Goal: Information Seeking & Learning: Find contact information

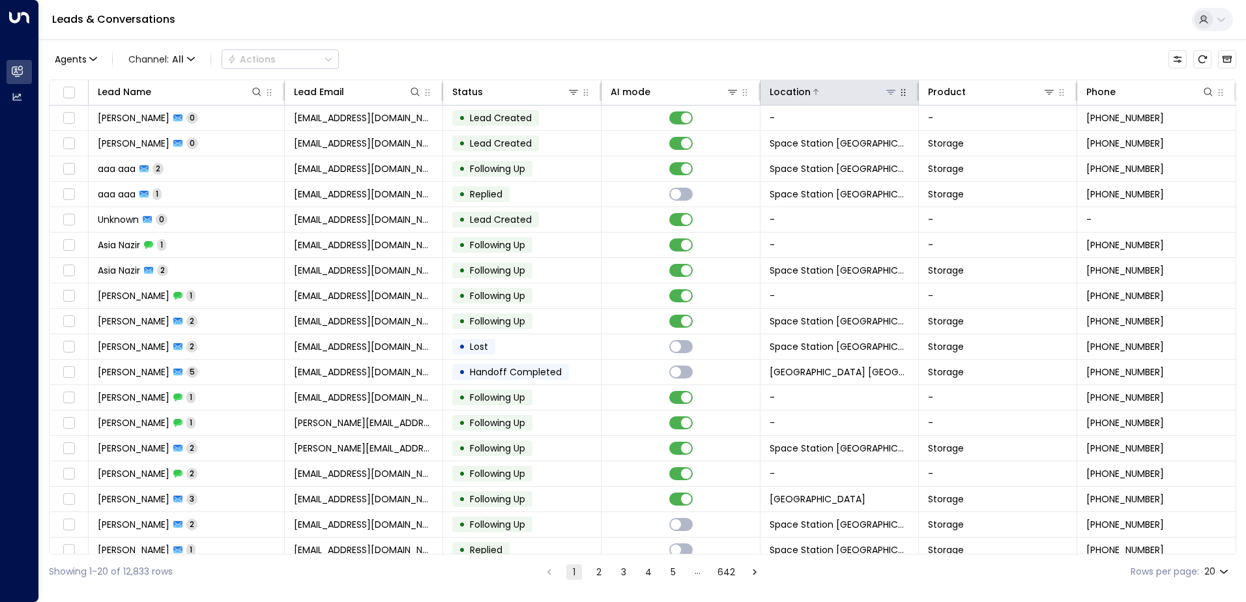
click at [618, 92] on icon at bounding box center [890, 92] width 10 height 10
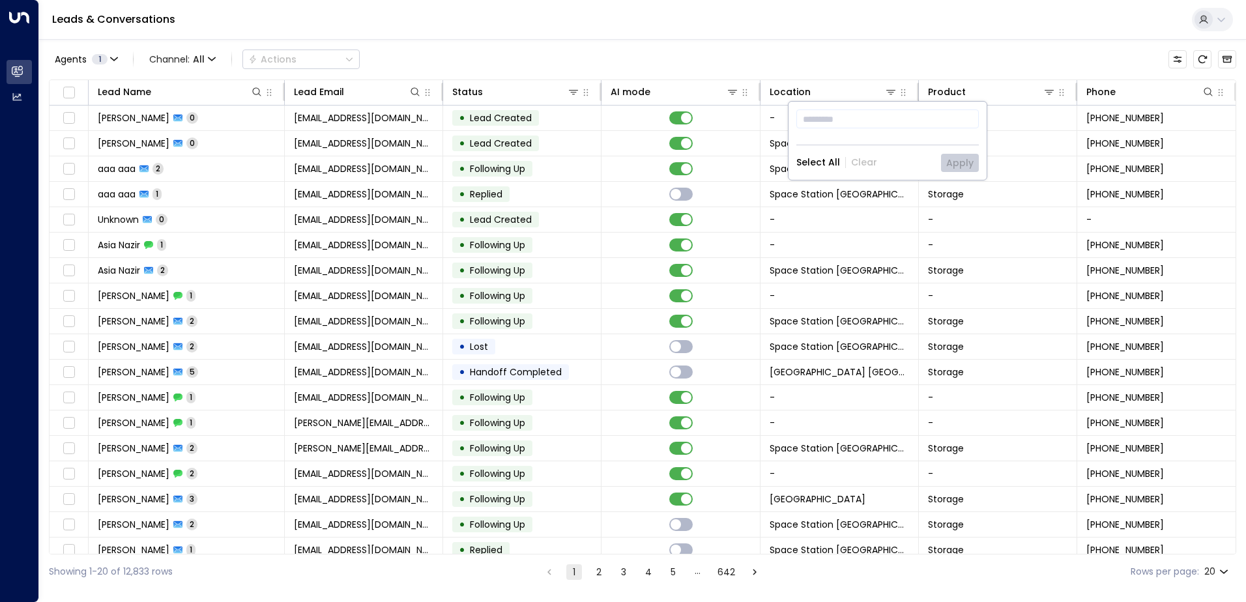
click at [618, 57] on div "Agents 1 Channel: All Actions" at bounding box center [642, 59] width 1187 height 27
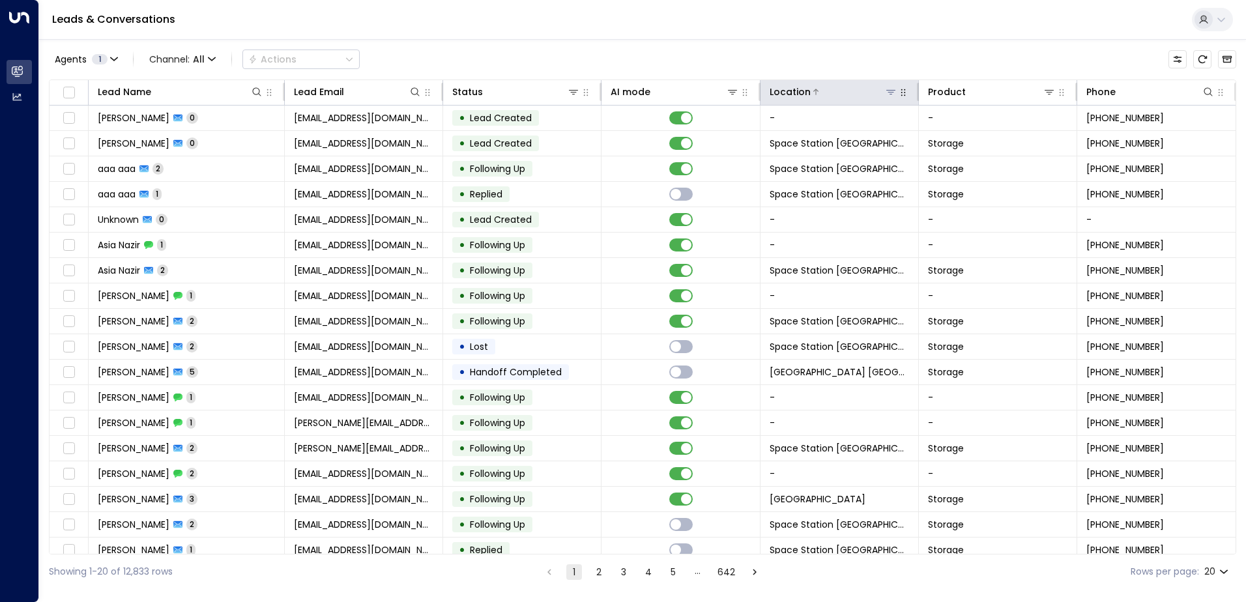
click at [618, 93] on icon at bounding box center [890, 92] width 9 height 5
click at [618, 91] on icon at bounding box center [890, 92] width 10 height 10
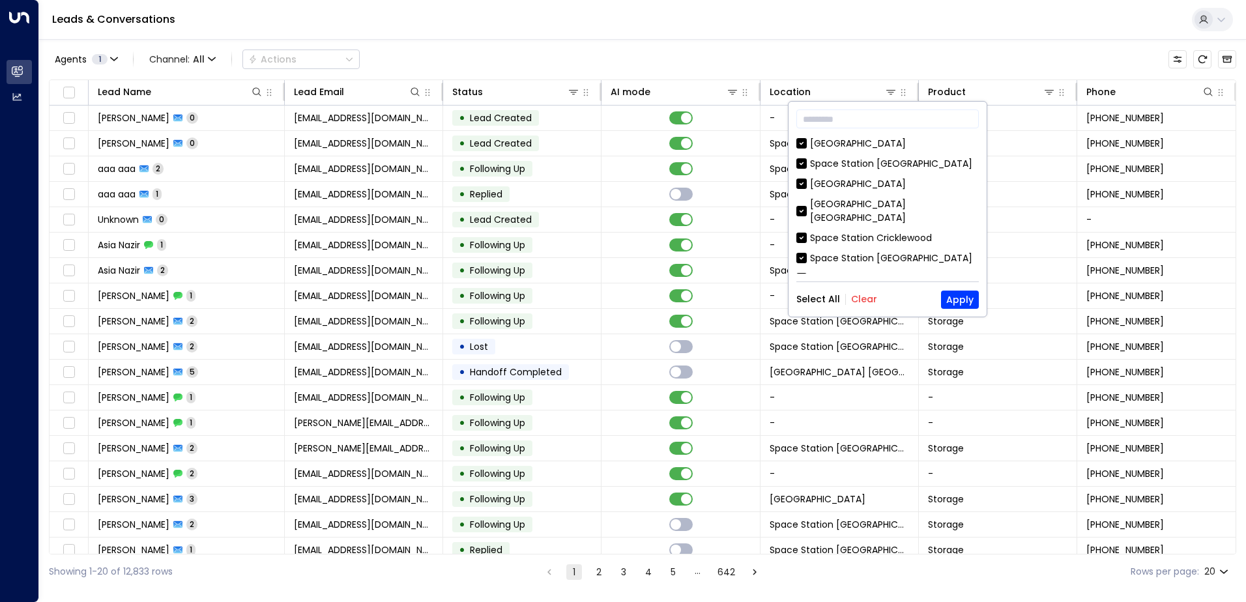
click at [618, 300] on button "Clear" at bounding box center [864, 299] width 26 height 10
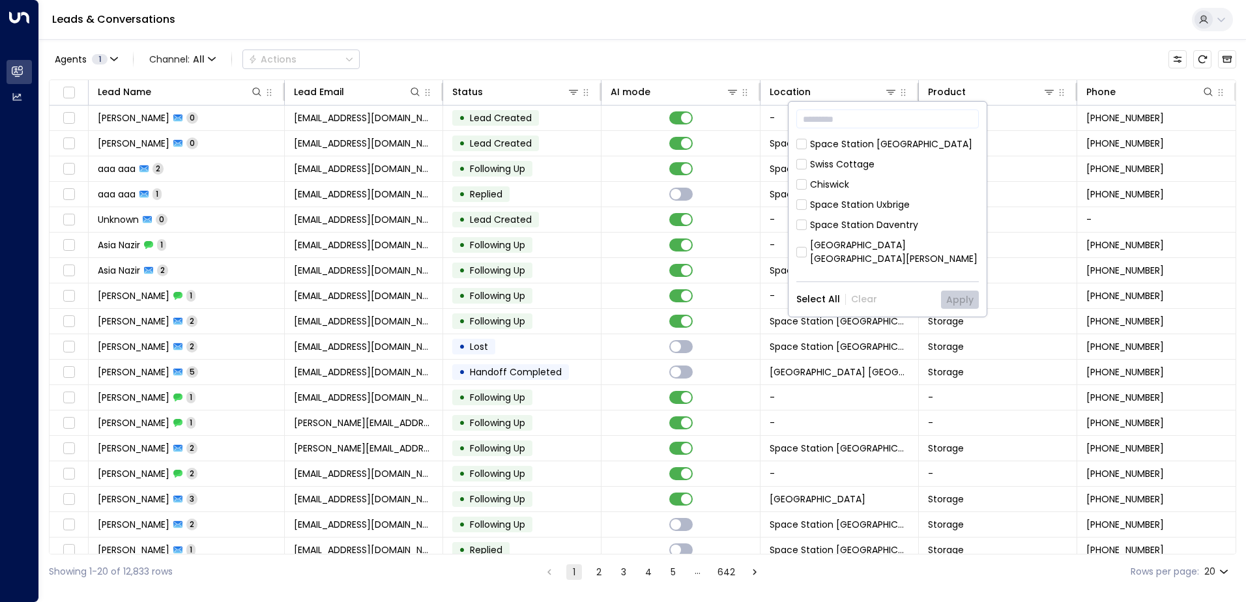
scroll to position [521, 0]
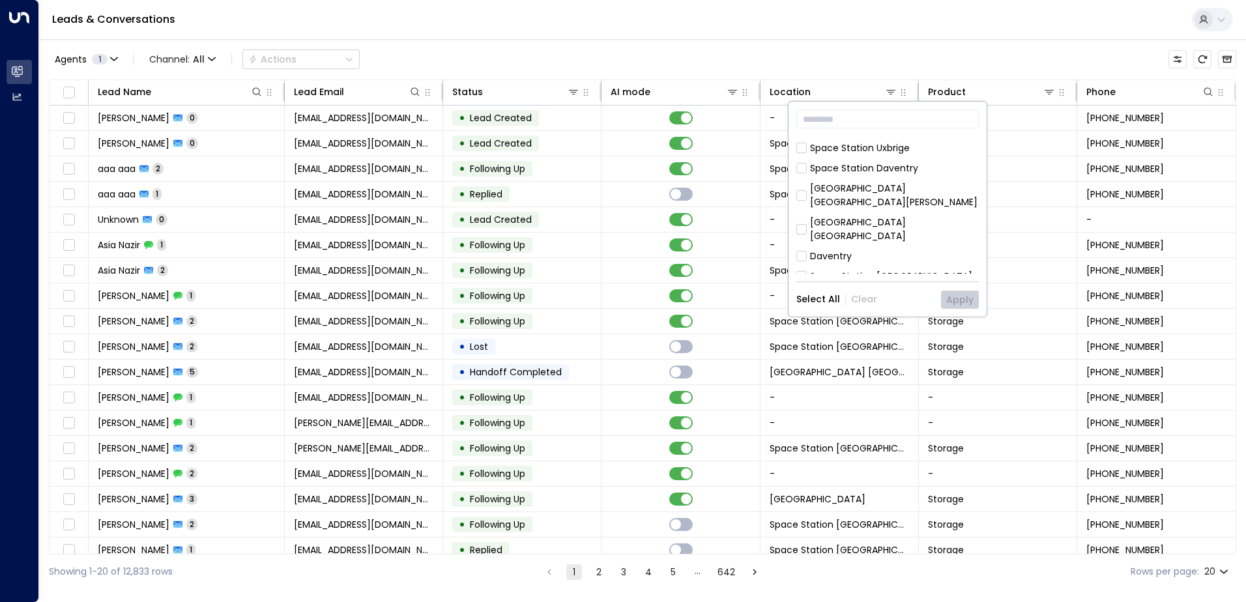
click at [618, 216] on div "[GEOGRAPHIC_DATA] [GEOGRAPHIC_DATA]" at bounding box center [894, 229] width 169 height 27
click at [618, 301] on button "Apply" at bounding box center [960, 300] width 38 height 18
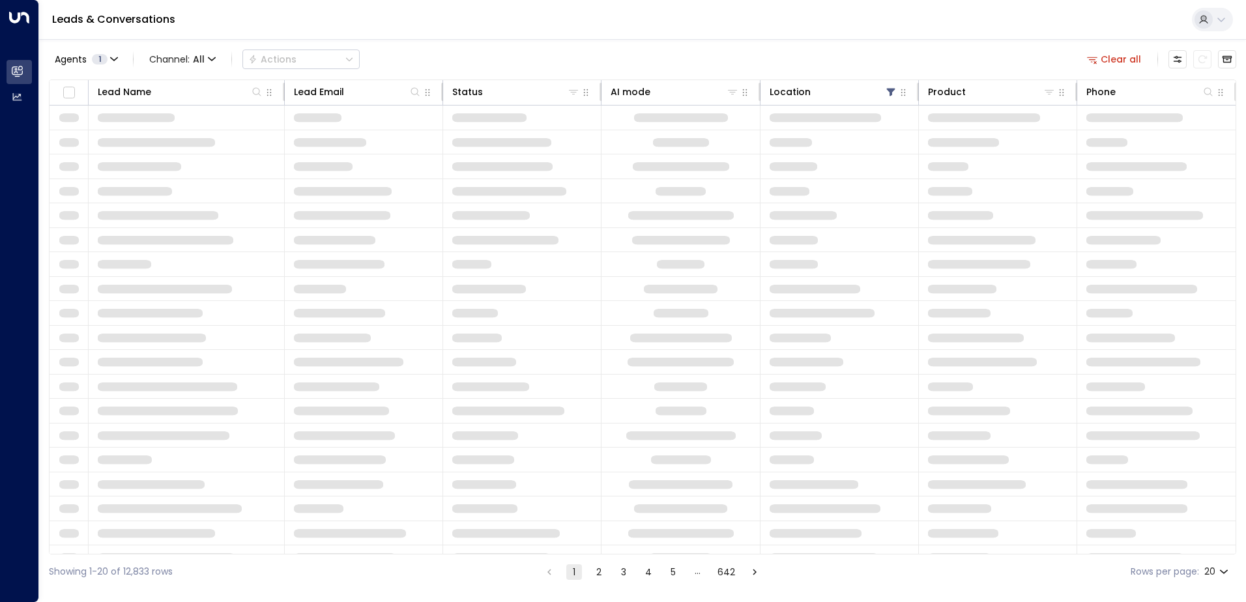
click at [618, 42] on div "Agents 1 Channel: All Actions Clear all Lead Name Lead Email Status AI mode Loc…" at bounding box center [642, 314] width 1187 height 550
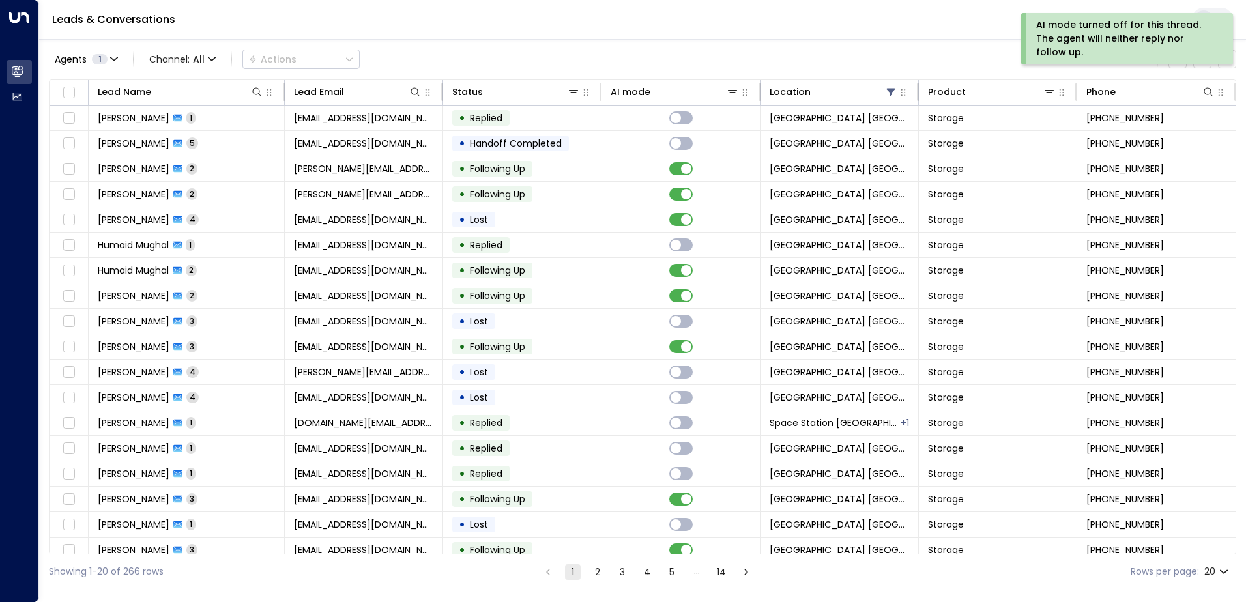
click at [614, 124] on td at bounding box center [680, 118] width 158 height 25
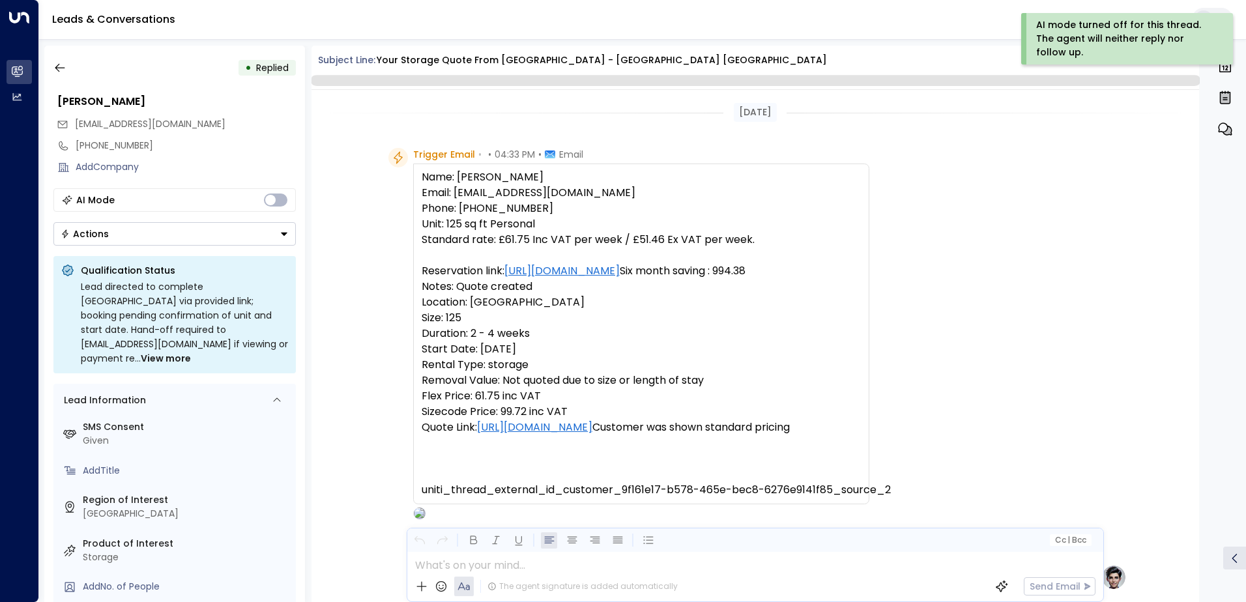
scroll to position [478, 0]
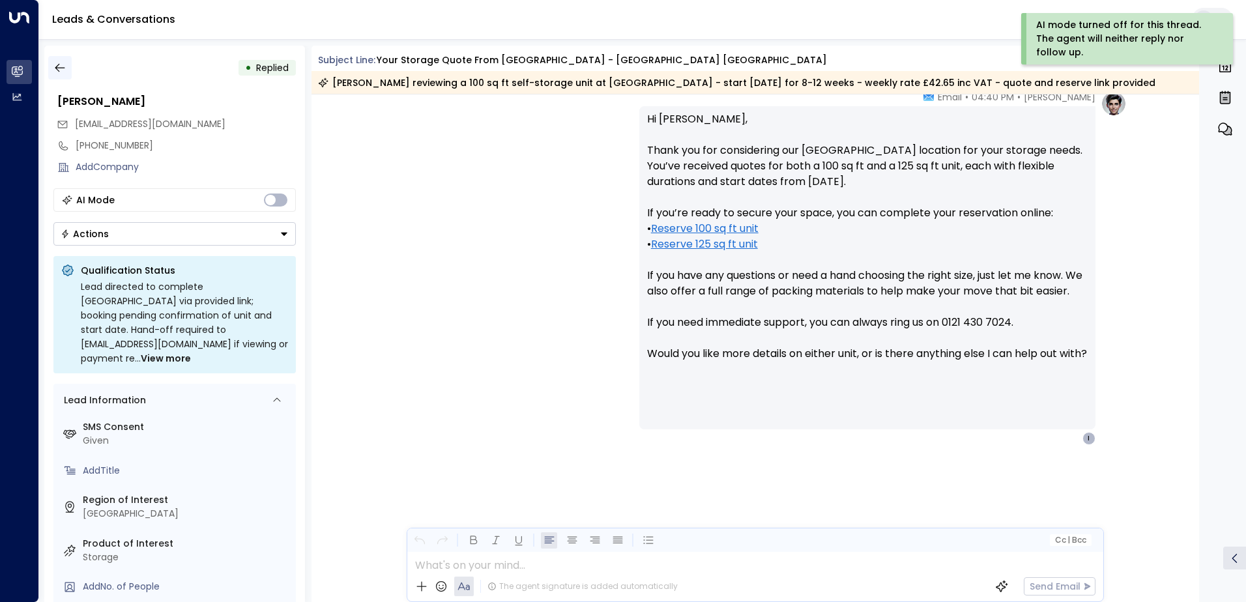
click at [59, 72] on icon "button" at bounding box center [59, 67] width 13 height 13
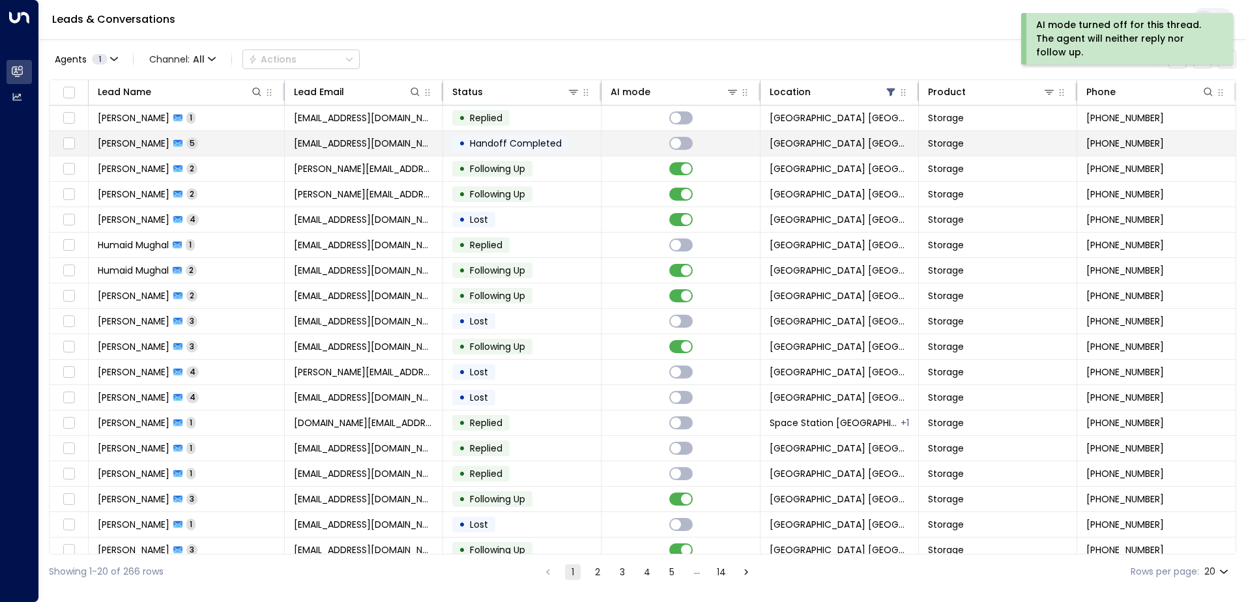
click at [341, 147] on span "[EMAIL_ADDRESS][DOMAIN_NAME]" at bounding box center [363, 143] width 139 height 13
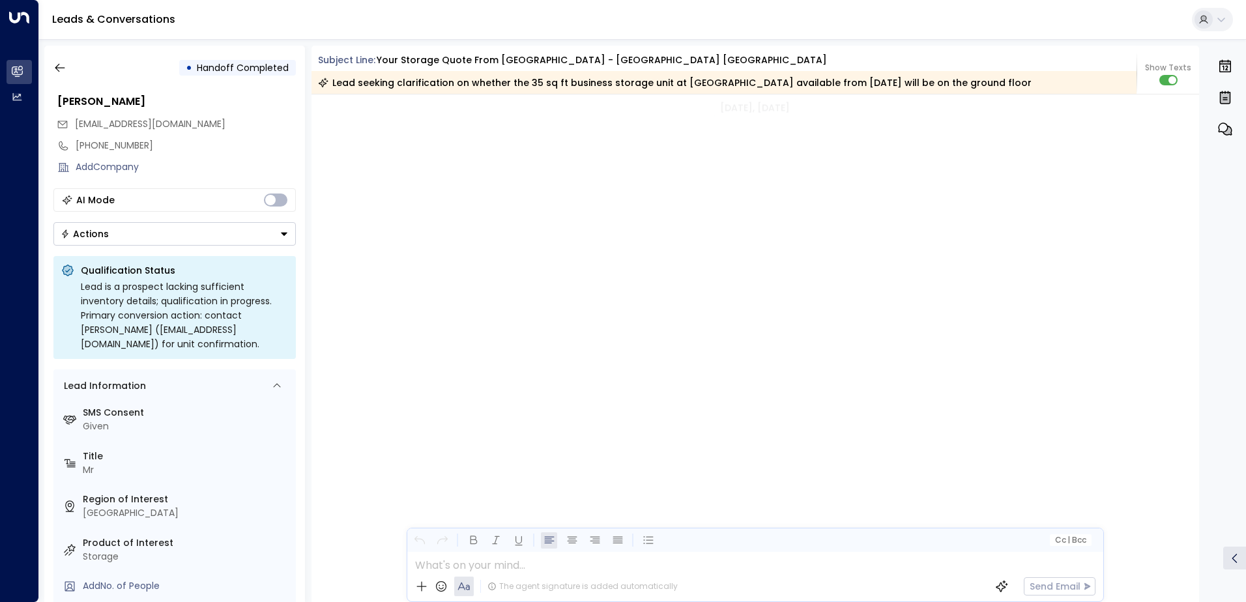
scroll to position [2083, 0]
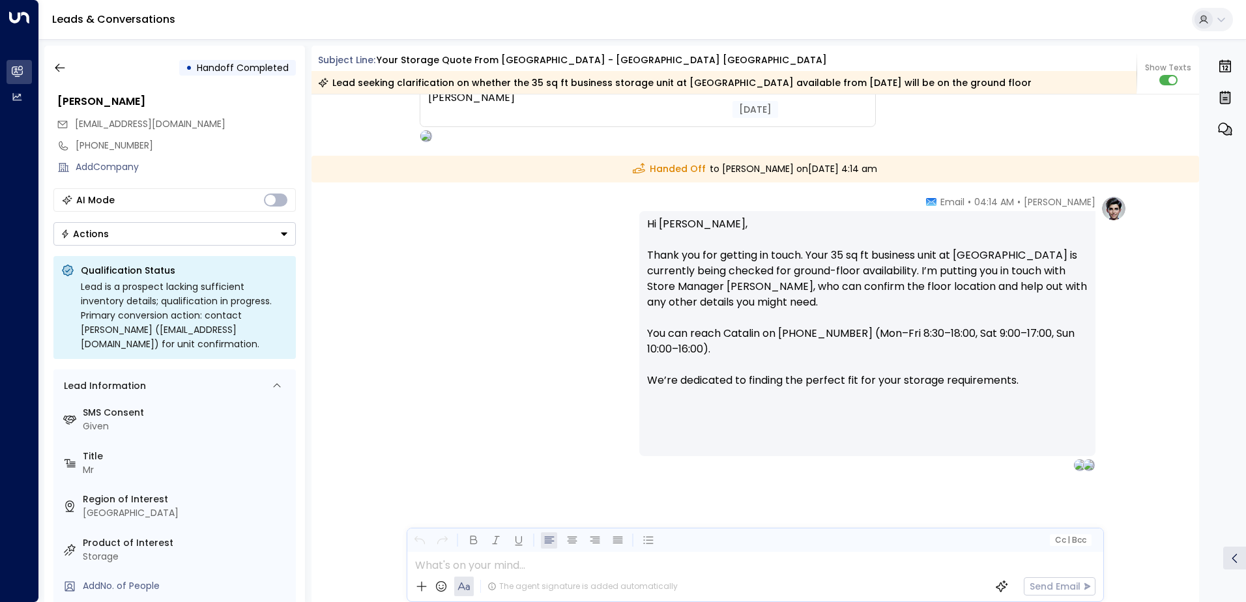
drag, startPoint x: 670, startPoint y: 220, endPoint x: 648, endPoint y: 461, distance: 241.4
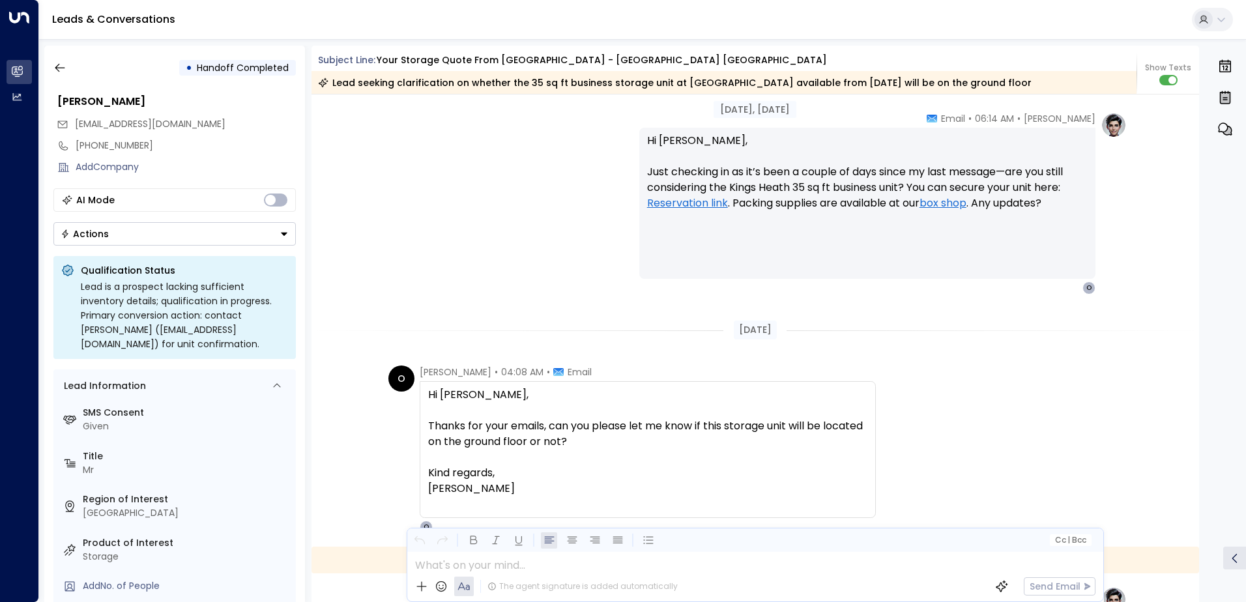
scroll to position [1758, 0]
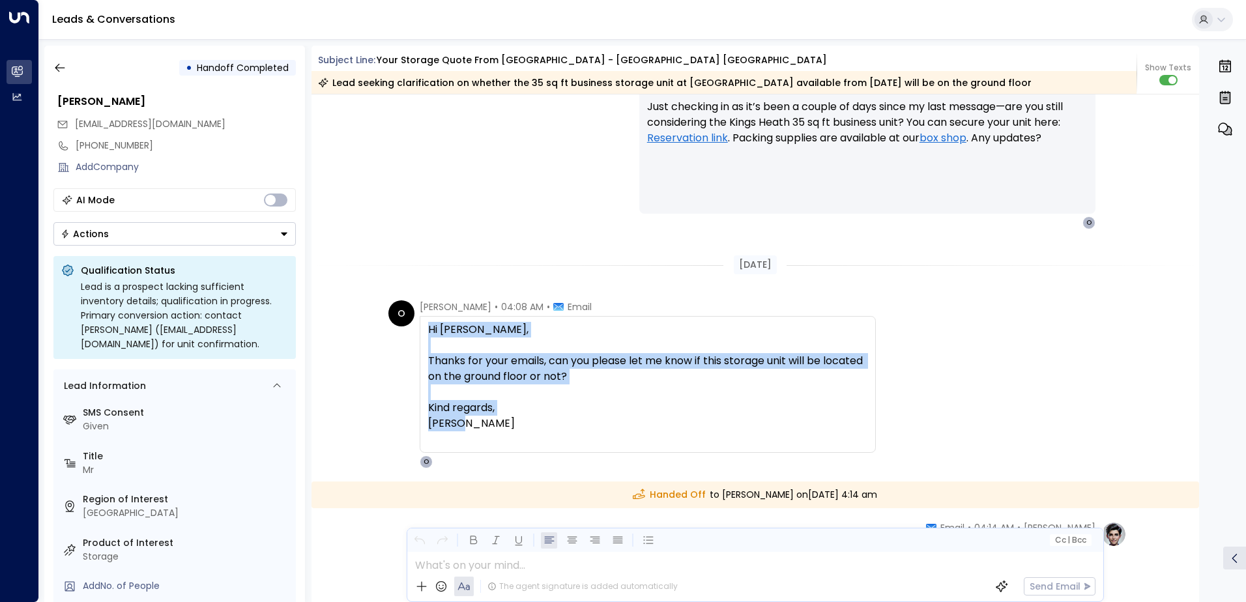
drag, startPoint x: 424, startPoint y: 330, endPoint x: 497, endPoint y: 425, distance: 120.4
click at [497, 425] on div "Hi [PERSON_NAME], Thanks for your emails, can you please let me know if this st…" at bounding box center [648, 384] width 456 height 137
copy div "Hi [PERSON_NAME], Thanks for your emails, can you please let me know if this st…"
click at [618, 364] on div "Thanks for your emails, can you please let me know if this storage unit will be…" at bounding box center [647, 368] width 439 height 31
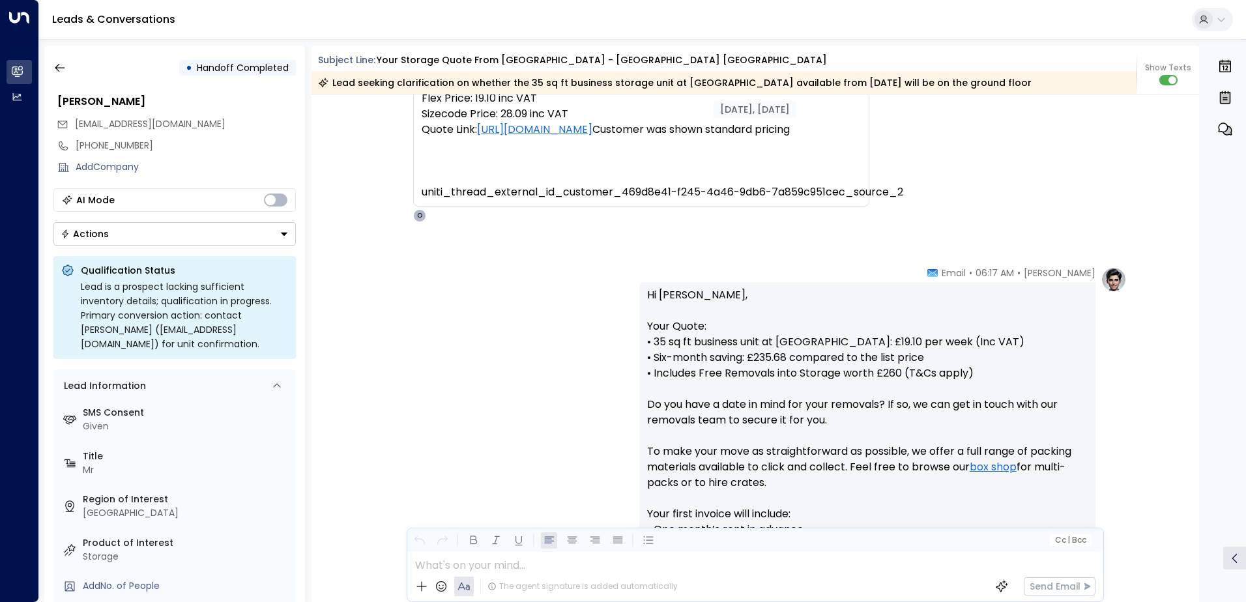
scroll to position [64, 0]
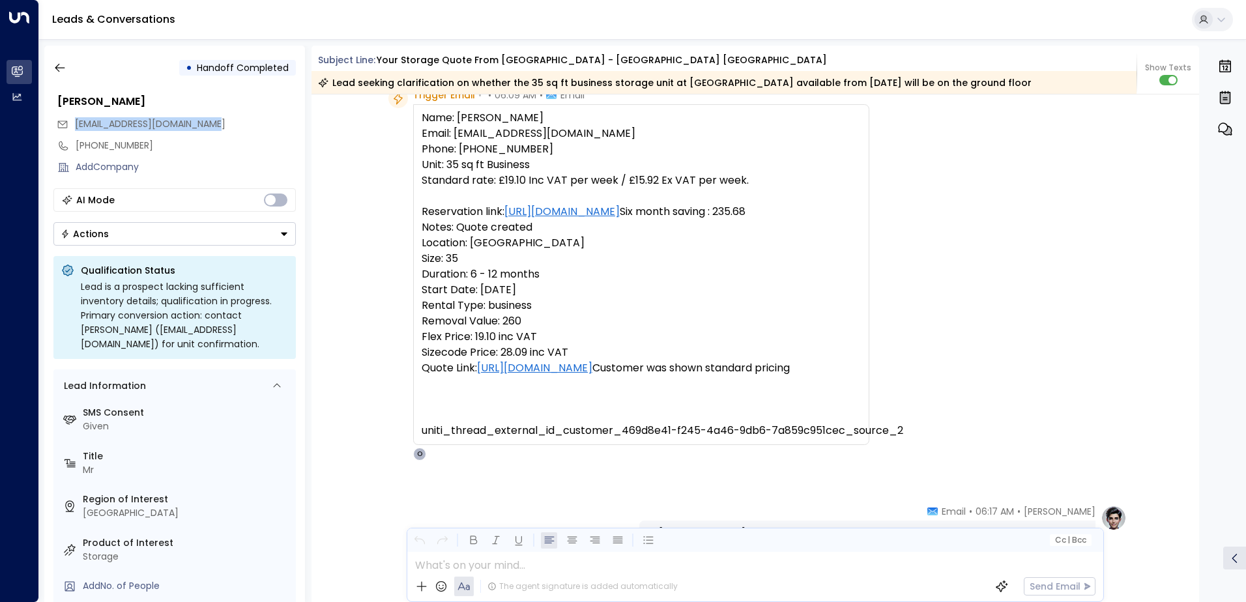
drag, startPoint x: 225, startPoint y: 124, endPoint x: 76, endPoint y: 130, distance: 150.0
click at [76, 130] on div "[EMAIL_ADDRESS][DOMAIN_NAME]" at bounding box center [176, 123] width 239 height 21
copy span "[EMAIL_ADDRESS][DOMAIN_NAME]"
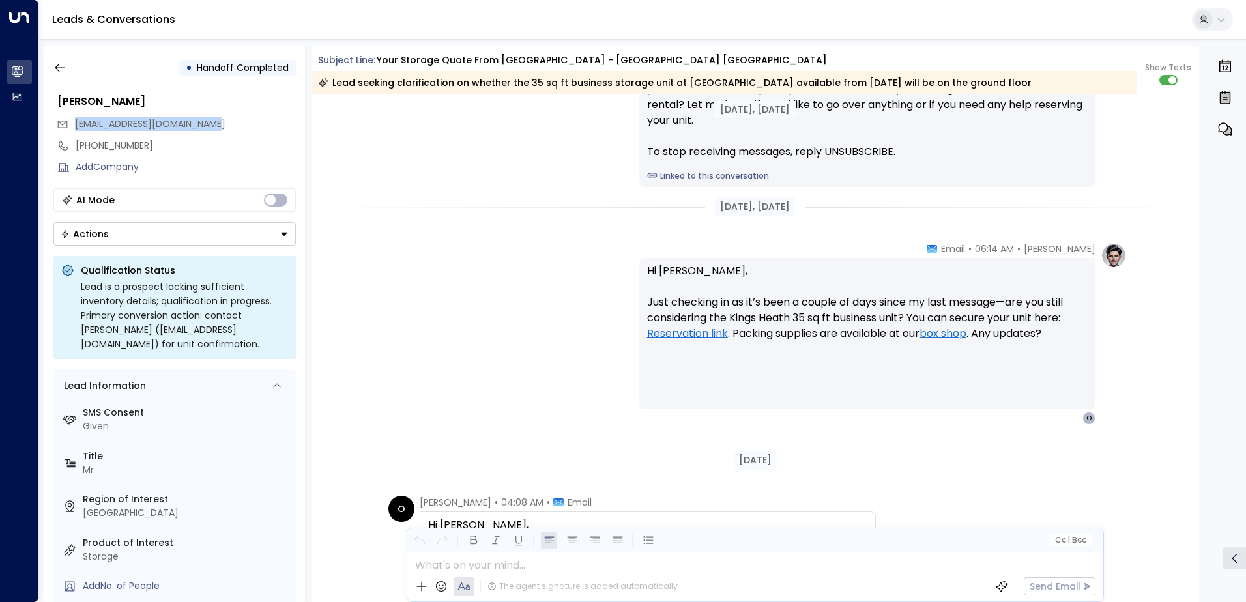
scroll to position [1953, 0]
